Goal: Task Accomplishment & Management: Use online tool/utility

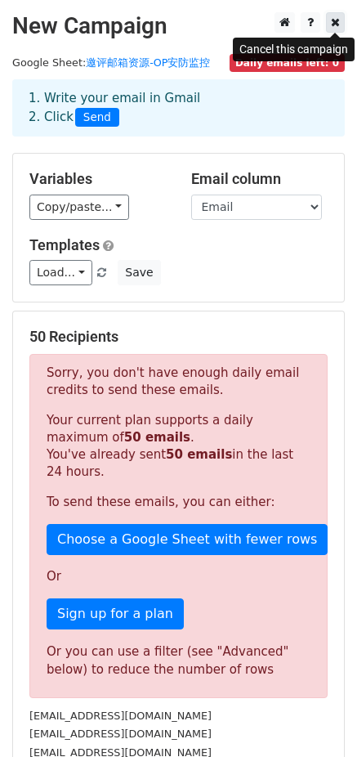
click at [332, 28] on icon at bounding box center [335, 21] width 9 height 11
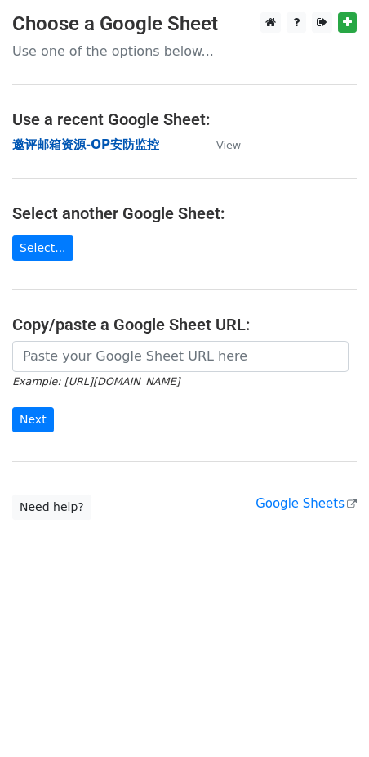
click at [124, 141] on strong "邀评邮箱资源-OP安防监控" at bounding box center [85, 144] width 147 height 15
